Goal: Task Accomplishment & Management: Use online tool/utility

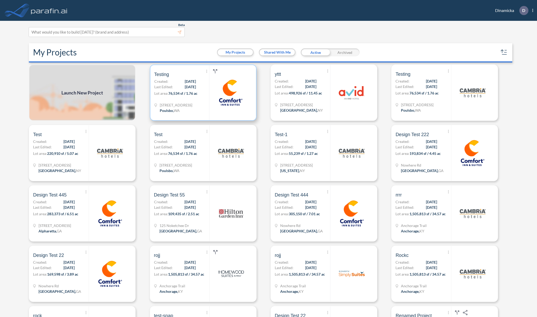
click at [185, 84] on span "[DATE]" at bounding box center [190, 86] width 11 height 5
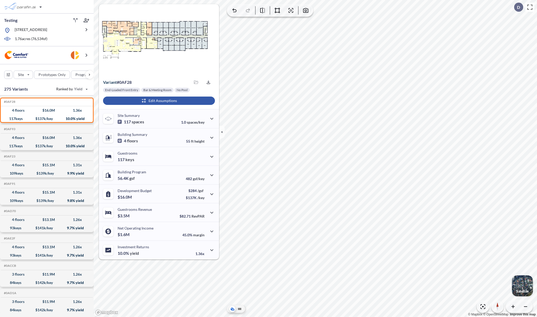
click at [180, 99] on div "button" at bounding box center [159, 100] width 112 height 8
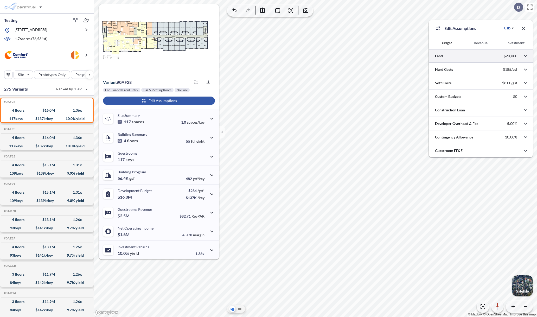
click at [477, 58] on div at bounding box center [480, 55] width 104 height 13
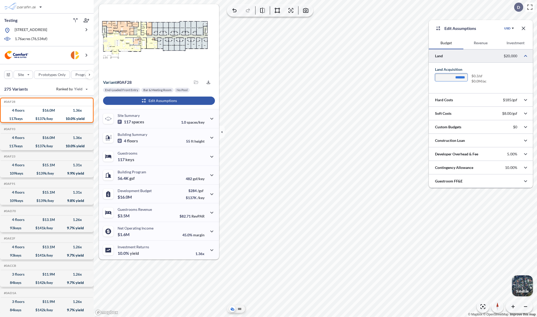
click at [454, 79] on input "*******" at bounding box center [451, 77] width 32 height 8
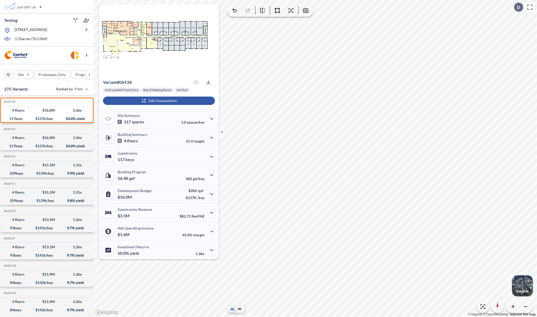
click at [199, 104] on div "button" at bounding box center [159, 100] width 112 height 8
click at [519, 287] on div "button" at bounding box center [522, 285] width 21 height 21
click at [182, 99] on div "button" at bounding box center [159, 100] width 112 height 8
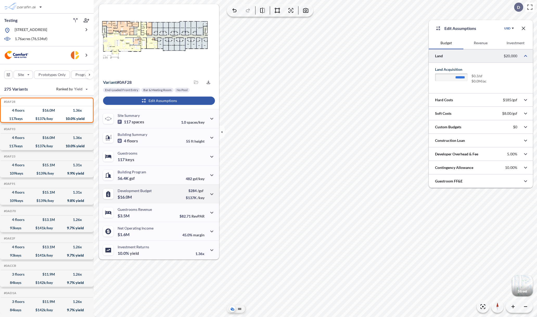
click at [156, 193] on div "Development Budget $16.0M $284 /gsf $137K /key" at bounding box center [159, 193] width 120 height 19
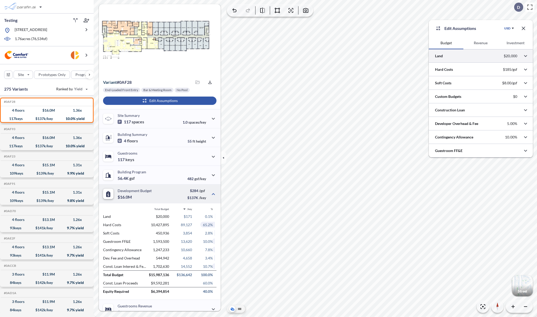
click at [451, 59] on div at bounding box center [480, 55] width 104 height 13
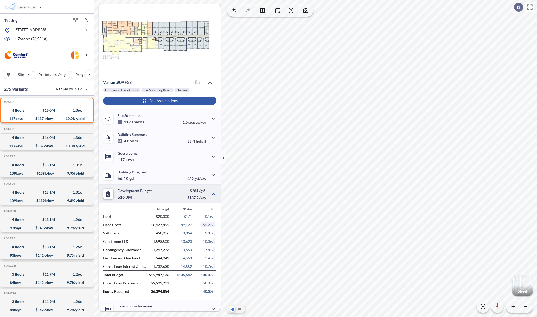
click at [161, 100] on div "button" at bounding box center [159, 100] width 113 height 8
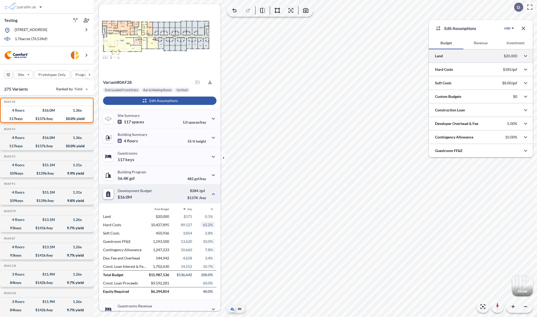
click at [469, 57] on div at bounding box center [480, 55] width 104 height 13
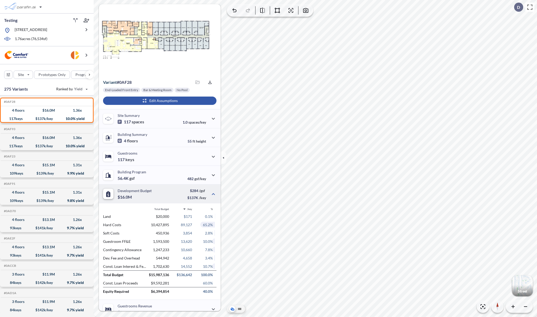
click at [162, 100] on div "button" at bounding box center [159, 100] width 113 height 8
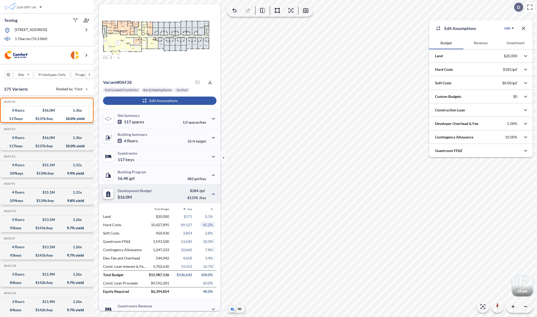
click at [66, 5] on div at bounding box center [47, 7] width 94 height 14
click at [77, 6] on div at bounding box center [47, 7] width 94 height 14
click at [83, 7] on div at bounding box center [47, 7] width 94 height 14
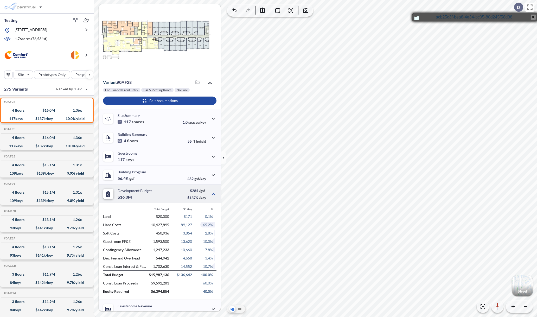
click at [533, 18] on button "×" at bounding box center [532, 17] width 5 height 5
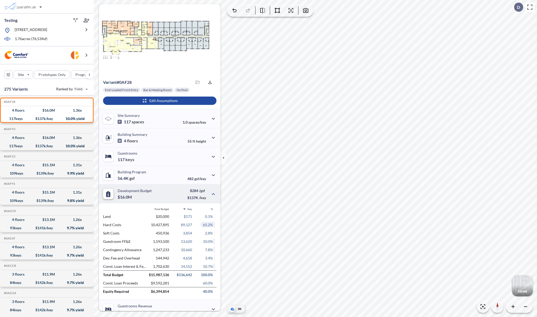
click at [517, 284] on div "button" at bounding box center [522, 285] width 21 height 21
